Goal: Information Seeking & Learning: Find specific fact

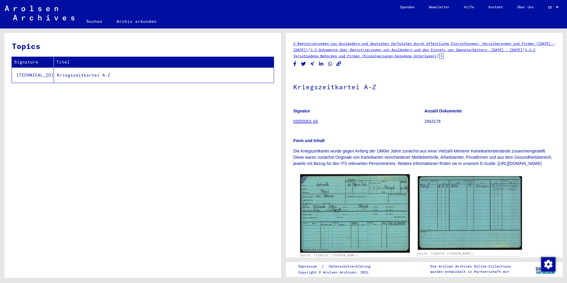
click at [358, 201] on img at bounding box center [354, 213] width 109 height 79
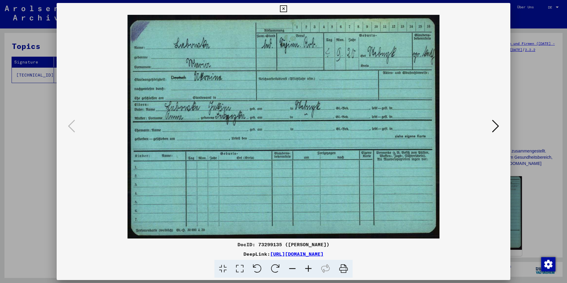
click at [346, 269] on icon at bounding box center [343, 269] width 18 height 18
click at [494, 128] on icon at bounding box center [495, 126] width 7 height 14
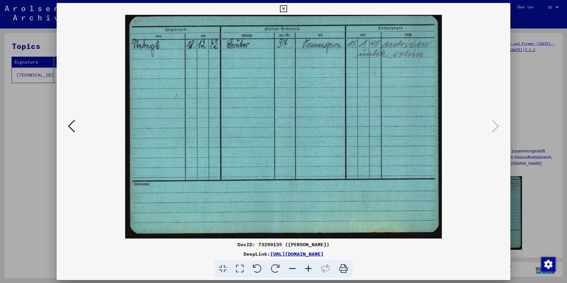
drag, startPoint x: 343, startPoint y: 268, endPoint x: 40, endPoint y: 247, distance: 304.3
click at [343, 268] on icon at bounding box center [343, 269] width 18 height 18
drag, startPoint x: 531, startPoint y: 97, endPoint x: 519, endPoint y: 36, distance: 62.3
click at [531, 97] on div at bounding box center [283, 141] width 567 height 283
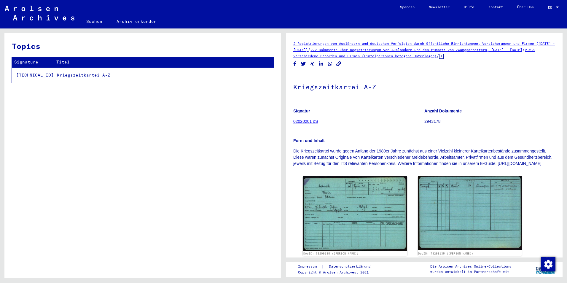
drag, startPoint x: 95, startPoint y: 25, endPoint x: 98, endPoint y: 26, distance: 3.5
click at [95, 25] on link "Suchen" at bounding box center [94, 21] width 30 height 14
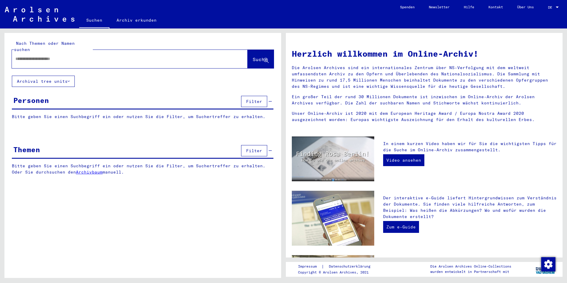
click at [125, 56] on input "text" at bounding box center [122, 59] width 214 height 6
type input "**********"
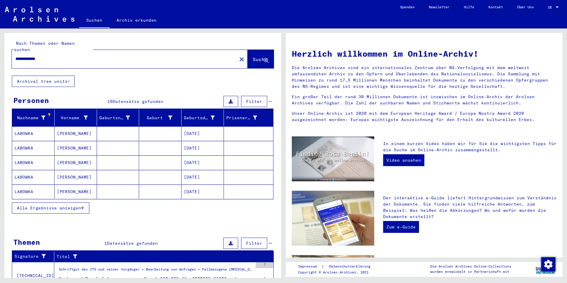
click at [70, 205] on span "Alle Ergebnisse anzeigen" at bounding box center [49, 207] width 64 height 5
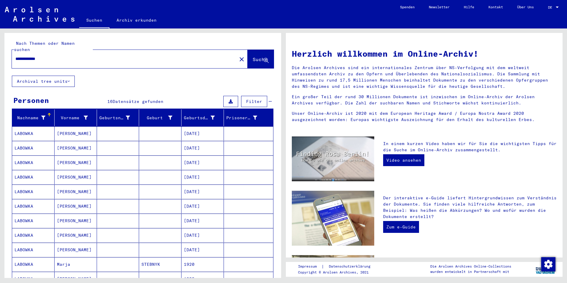
click at [187, 127] on mat-cell "[DATE]" at bounding box center [202, 133] width 42 height 14
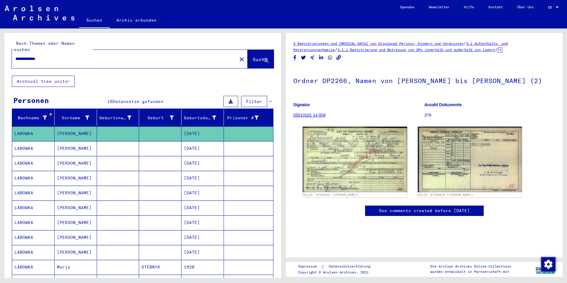
click at [192, 142] on mat-cell "[DATE]" at bounding box center [202, 148] width 42 height 15
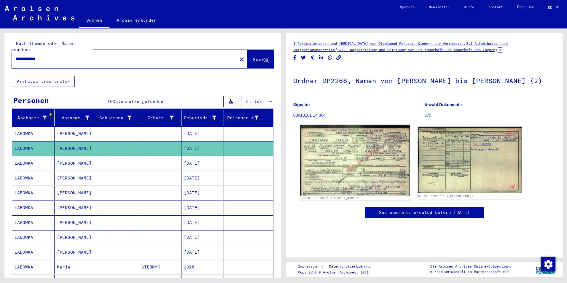
click at [340, 170] on img at bounding box center [354, 160] width 109 height 71
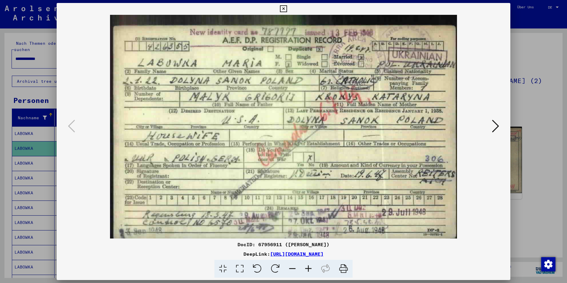
click at [34, 150] on div at bounding box center [283, 141] width 567 height 283
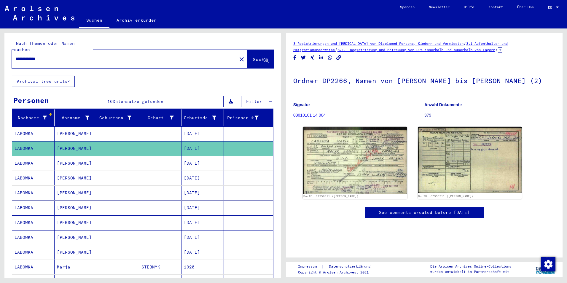
click at [39, 156] on mat-cell "LABOWKA" at bounding box center [33, 163] width 42 height 15
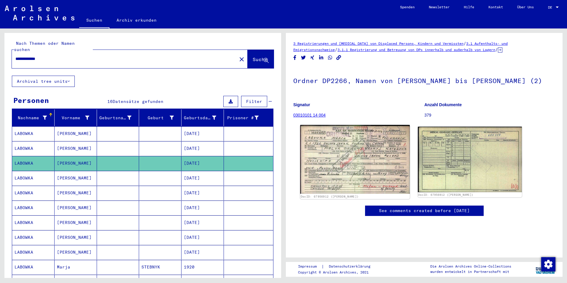
click at [371, 186] on img at bounding box center [354, 159] width 109 height 69
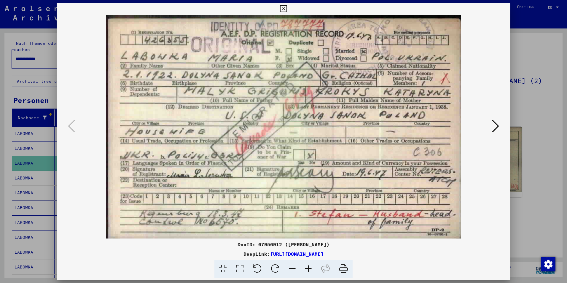
click at [51, 171] on div at bounding box center [283, 141] width 567 height 283
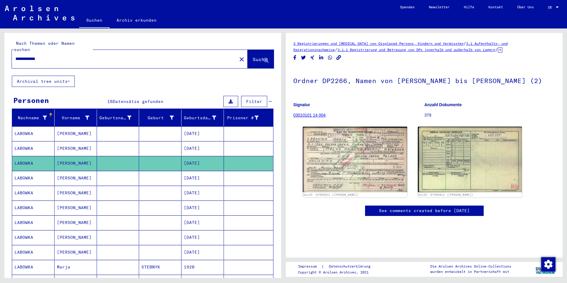
click at [51, 171] on mat-cell "LABOWKA" at bounding box center [33, 178] width 42 height 15
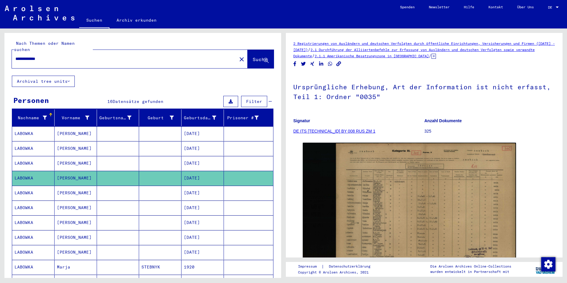
click at [203, 187] on mat-cell "[DATE]" at bounding box center [202, 193] width 42 height 15
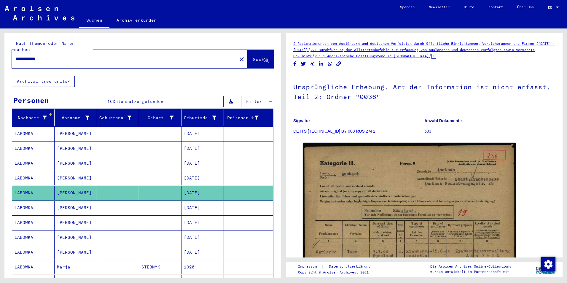
click at [224, 207] on mat-cell at bounding box center [248, 207] width 49 height 15
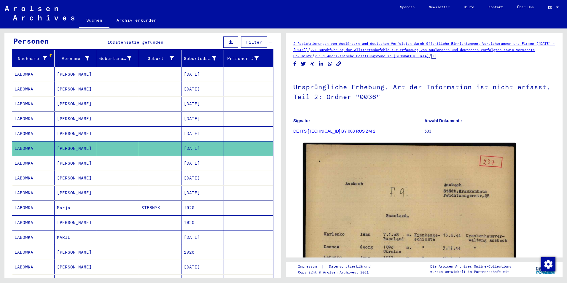
click at [210, 156] on mat-cell "[DATE]" at bounding box center [202, 163] width 42 height 15
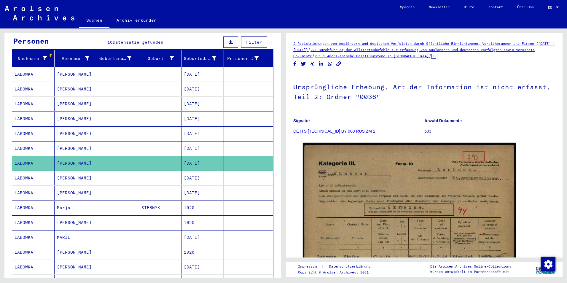
click at [211, 171] on mat-cell "[DATE]" at bounding box center [202, 178] width 42 height 15
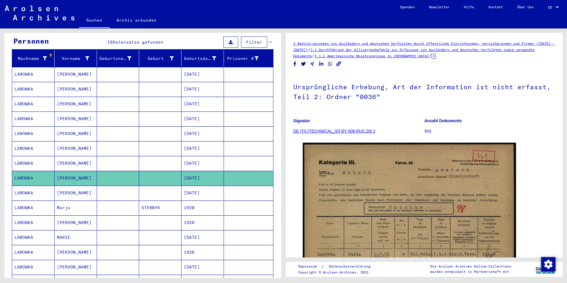
click at [210, 187] on mat-cell "[DATE]" at bounding box center [202, 193] width 42 height 15
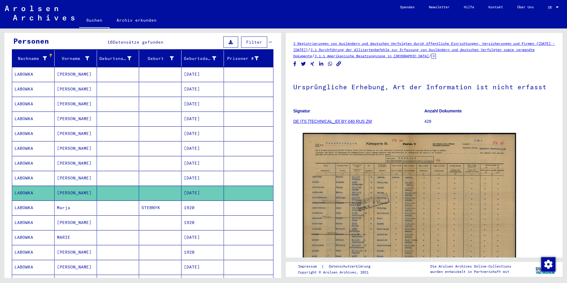
click at [210, 200] on mat-cell "1920" at bounding box center [202, 207] width 42 height 15
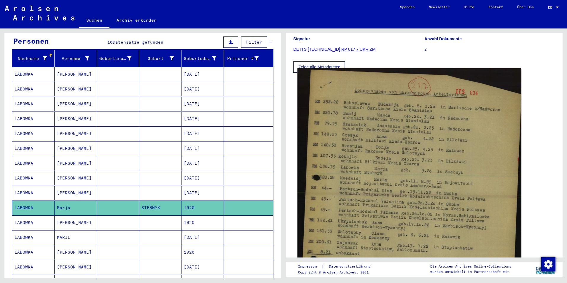
scroll to position [89, 0]
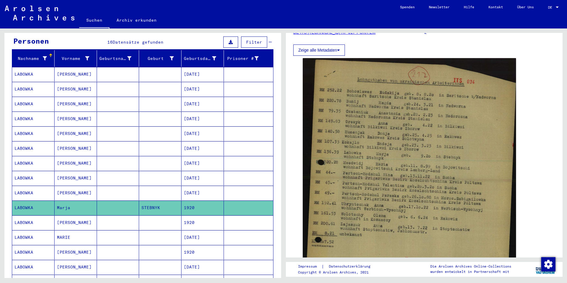
click at [217, 219] on mat-cell "1920" at bounding box center [202, 222] width 42 height 15
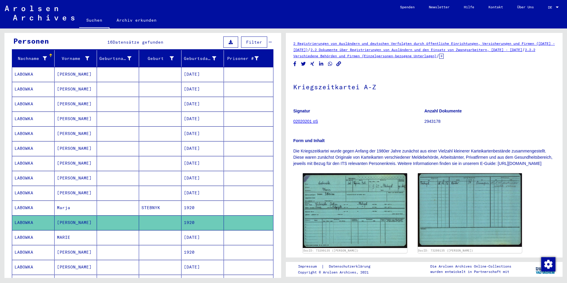
click at [192, 230] on mat-cell "[DATE]" at bounding box center [202, 237] width 42 height 15
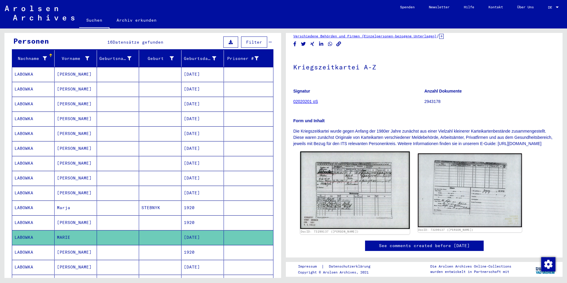
scroll to position [30, 0]
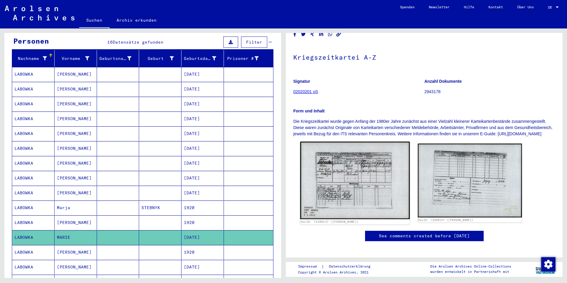
click at [362, 171] on img at bounding box center [354, 180] width 109 height 77
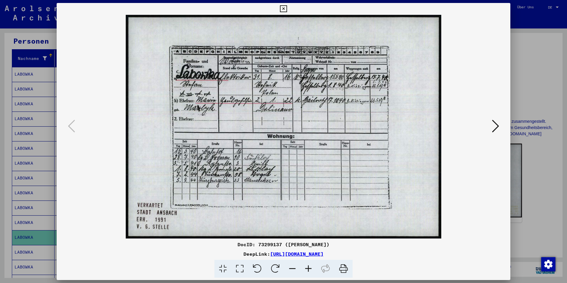
click at [532, 82] on div at bounding box center [283, 141] width 567 height 283
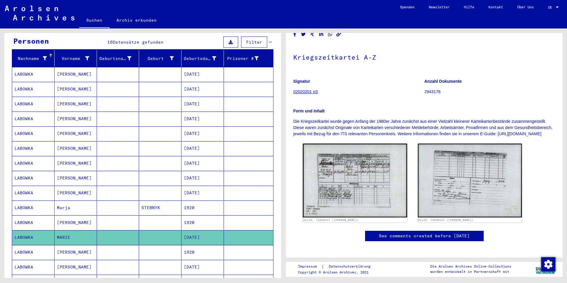
click at [196, 245] on mat-cell "1920" at bounding box center [202, 252] width 42 height 15
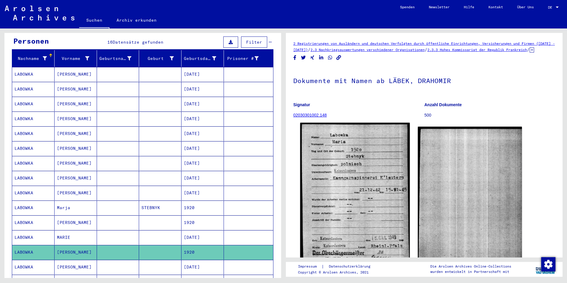
click at [371, 171] on img at bounding box center [354, 193] width 109 height 140
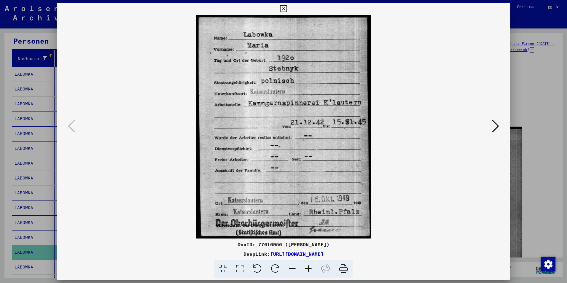
drag, startPoint x: 344, startPoint y: 269, endPoint x: 36, endPoint y: 247, distance: 308.5
click at [344, 269] on icon at bounding box center [343, 269] width 18 height 18
click at [494, 126] on icon at bounding box center [495, 126] width 7 height 14
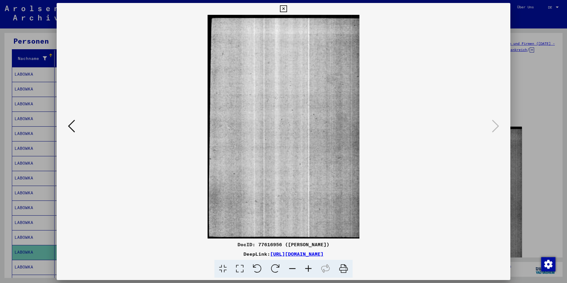
click at [532, 97] on div at bounding box center [283, 141] width 567 height 283
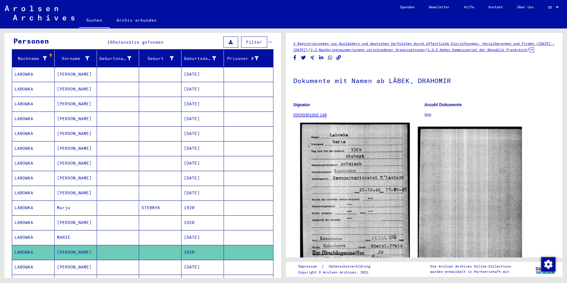
click at [364, 221] on img at bounding box center [354, 193] width 109 height 140
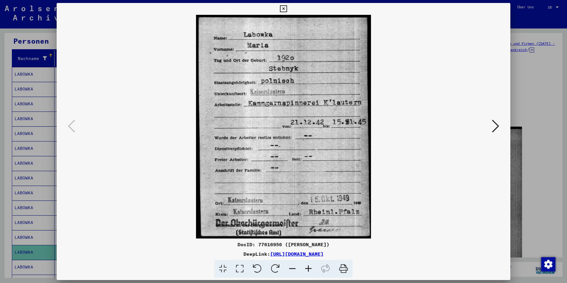
click at [521, 121] on div at bounding box center [283, 141] width 567 height 283
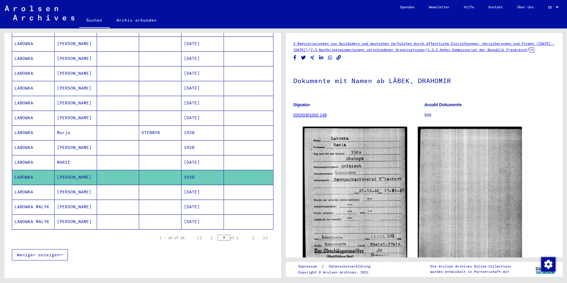
scroll to position [110, 0]
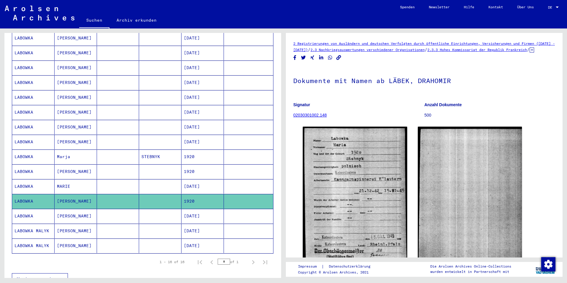
click at [195, 166] on mat-cell "1920" at bounding box center [202, 171] width 42 height 15
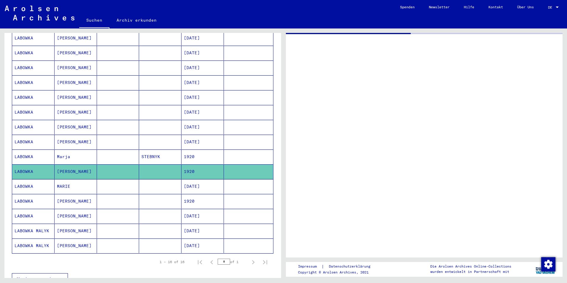
click at [207, 153] on mat-cell "1920" at bounding box center [202, 156] width 42 height 15
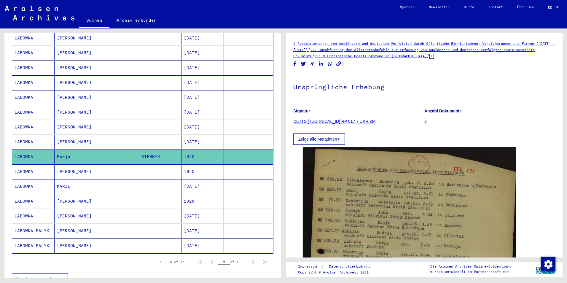
click at [207, 166] on mat-cell "1920" at bounding box center [202, 171] width 42 height 15
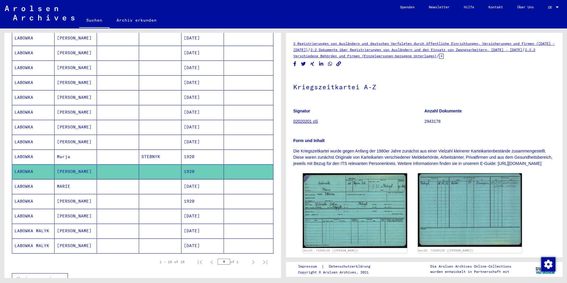
click at [214, 153] on mat-cell "1920" at bounding box center [202, 156] width 42 height 15
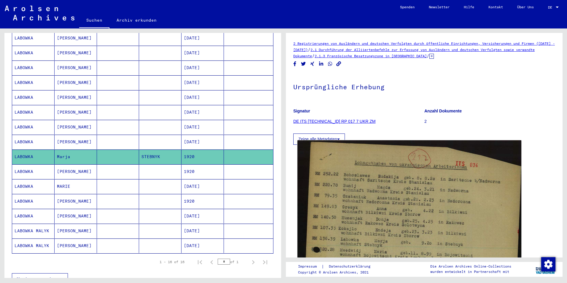
click at [358, 212] on img at bounding box center [409, 282] width 224 height 284
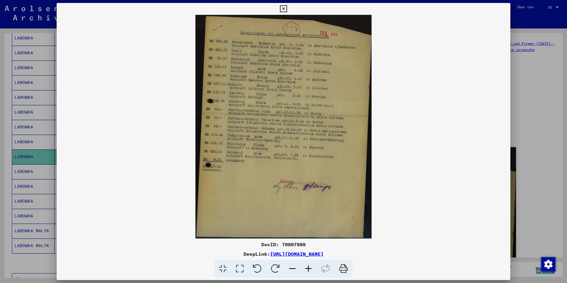
drag, startPoint x: 343, startPoint y: 269, endPoint x: 38, endPoint y: 252, distance: 305.2
click at [343, 269] on icon at bounding box center [343, 269] width 18 height 18
click at [26, 261] on div at bounding box center [283, 141] width 567 height 283
